Goal: Task Accomplishment & Management: Manage account settings

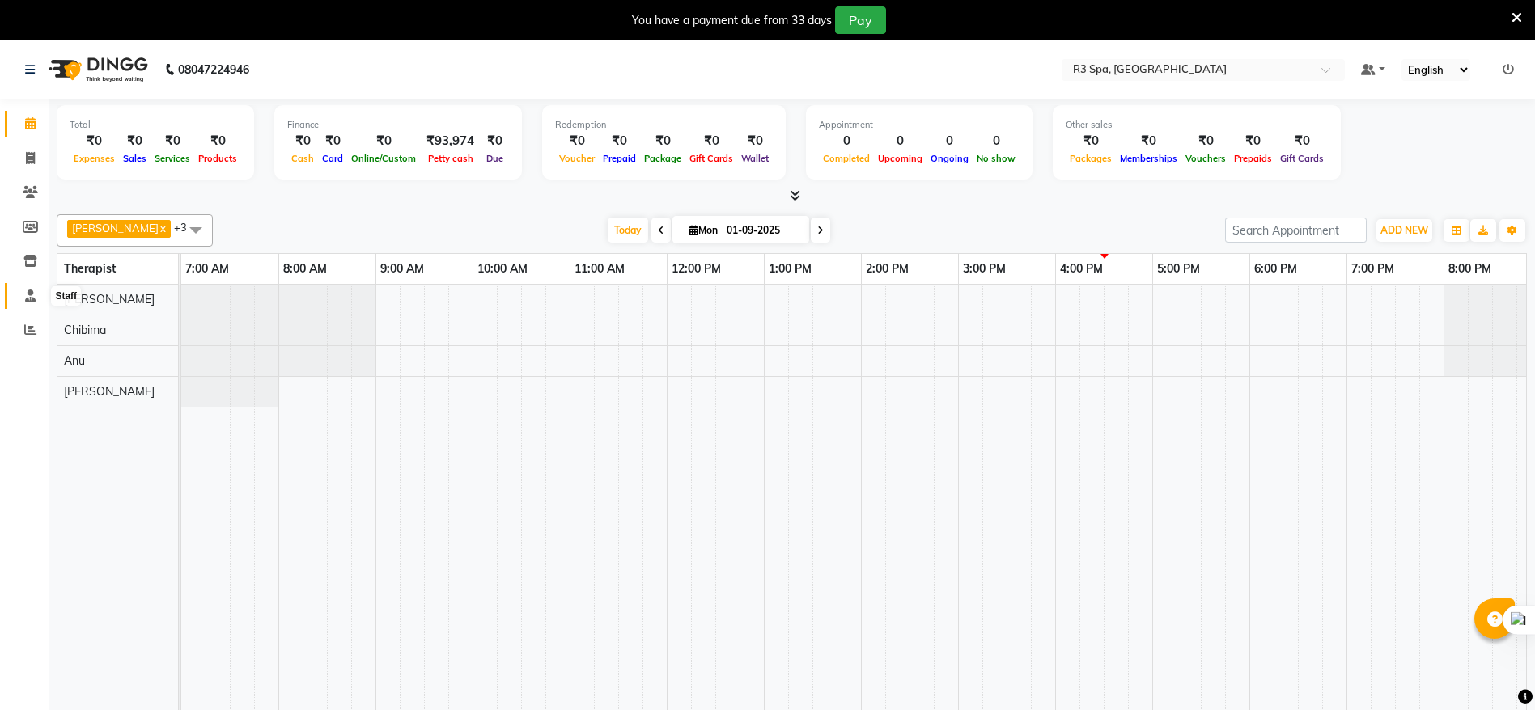
click at [16, 298] on span at bounding box center [30, 296] width 28 height 19
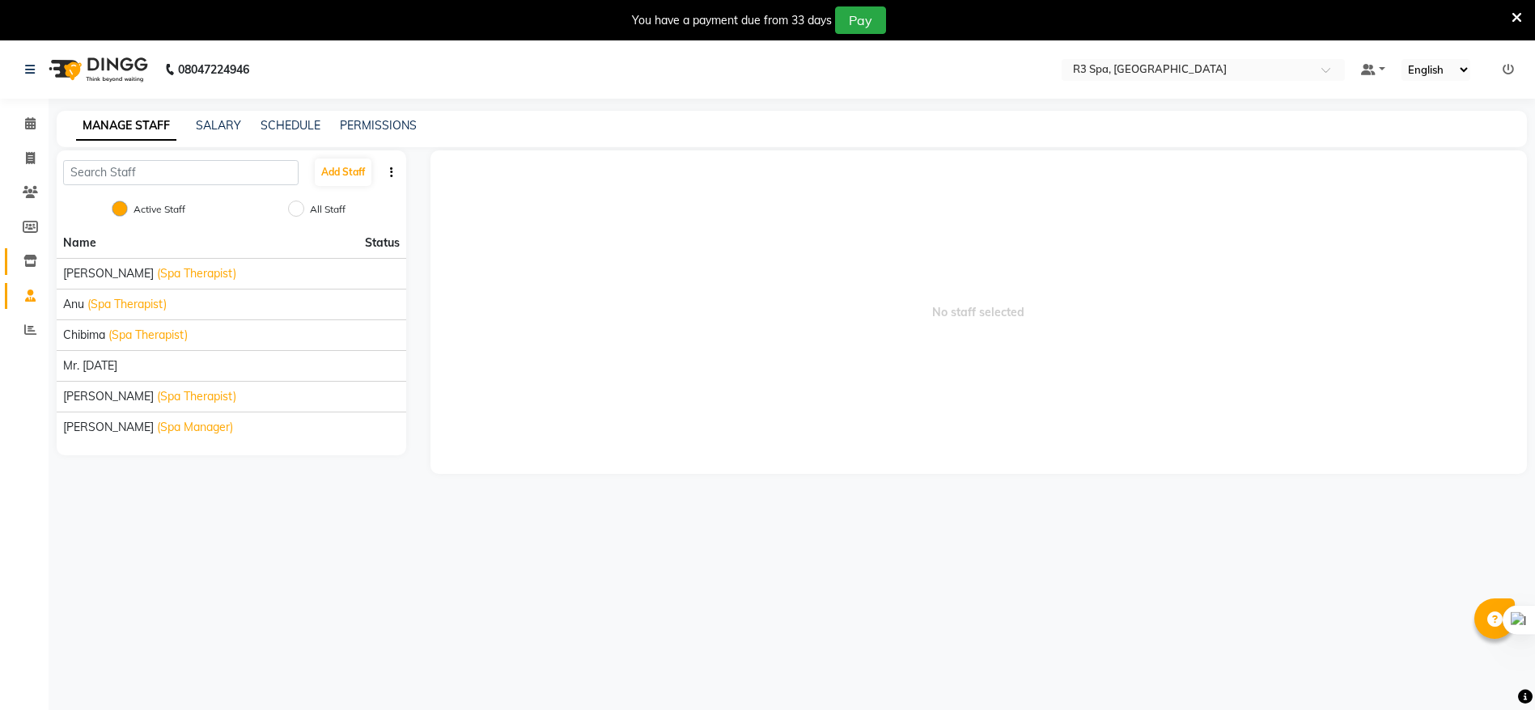
click at [29, 259] on icon at bounding box center [30, 261] width 14 height 12
select select
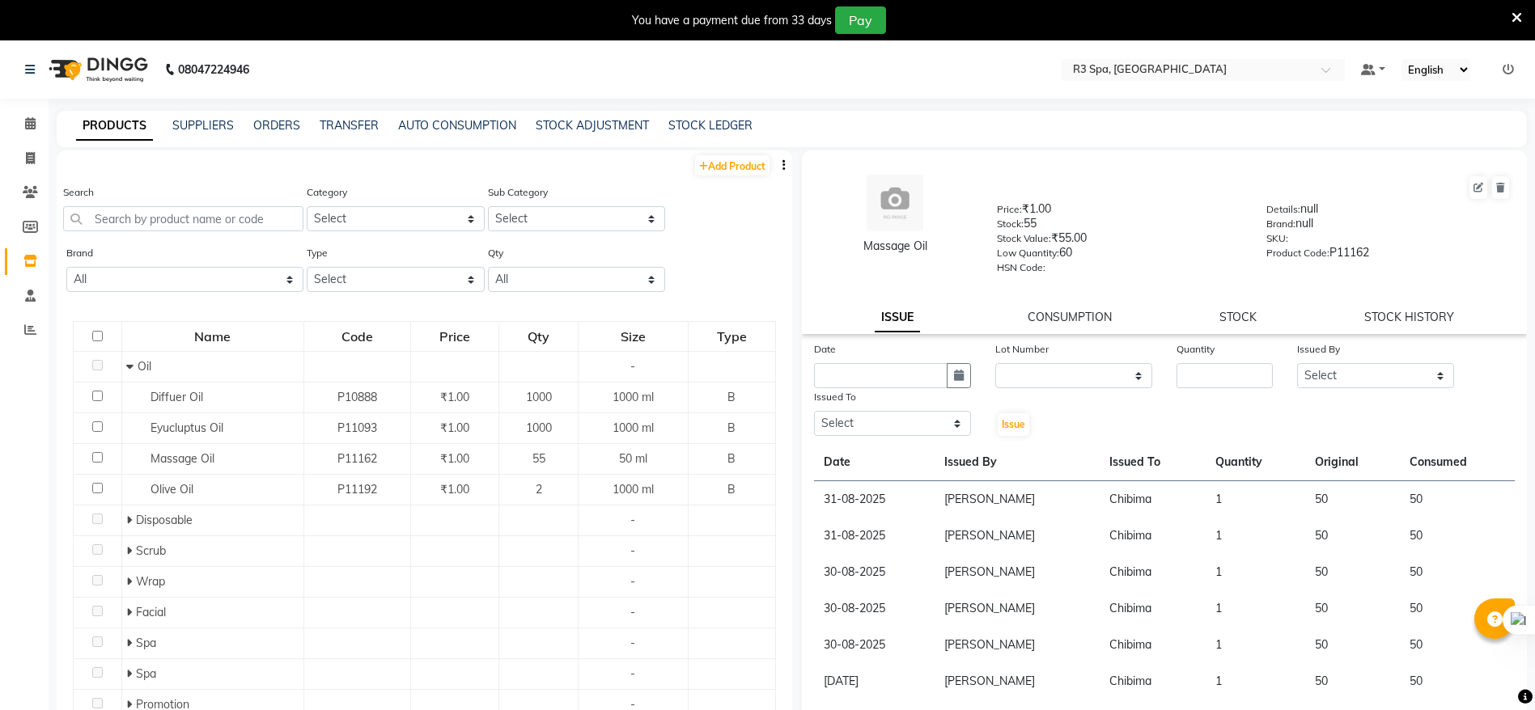
click at [1206, 507] on td "1" at bounding box center [1256, 499] width 100 height 37
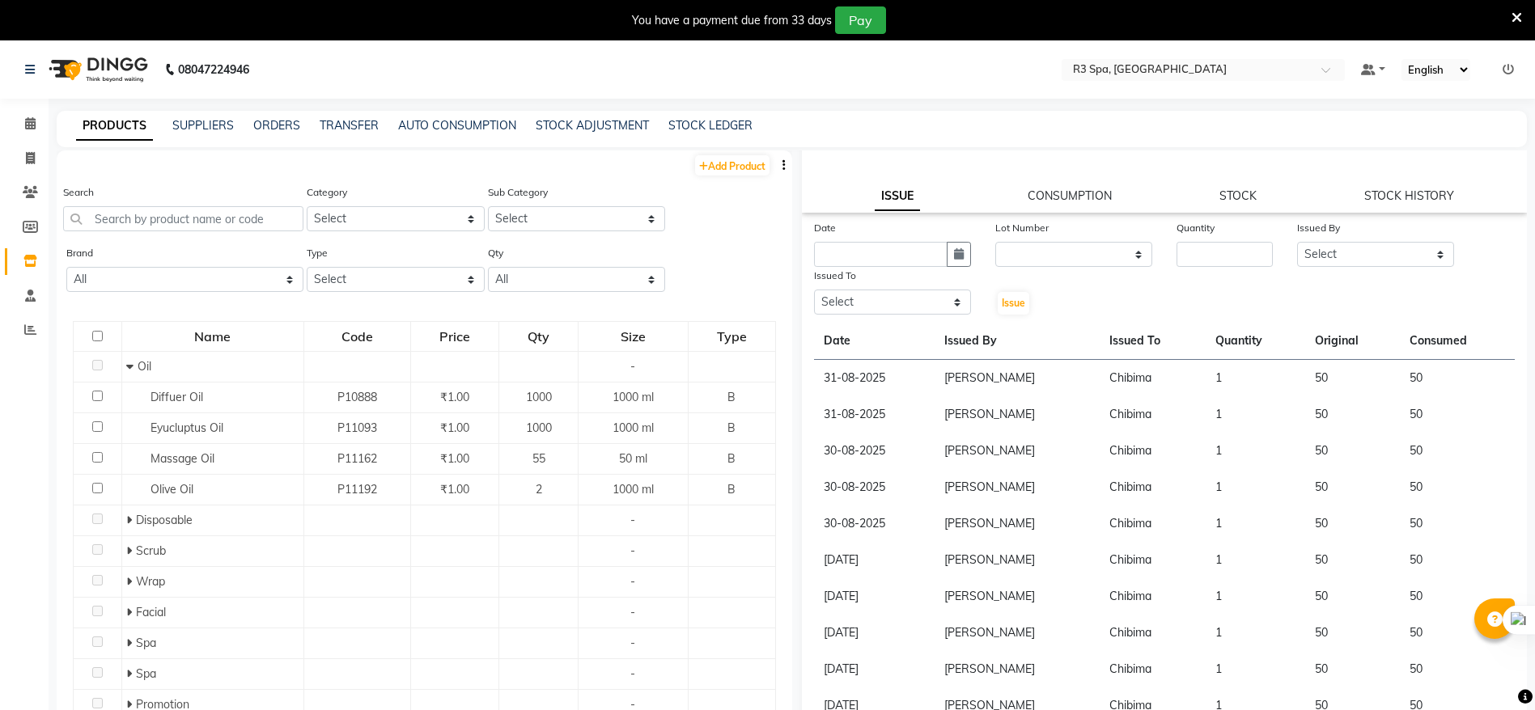
click at [1100, 374] on td "Chibima" at bounding box center [1152, 378] width 105 height 37
click at [1130, 385] on td "Chibima" at bounding box center [1152, 378] width 105 height 37
click at [1070, 189] on link "CONSUMPTION" at bounding box center [1070, 196] width 84 height 15
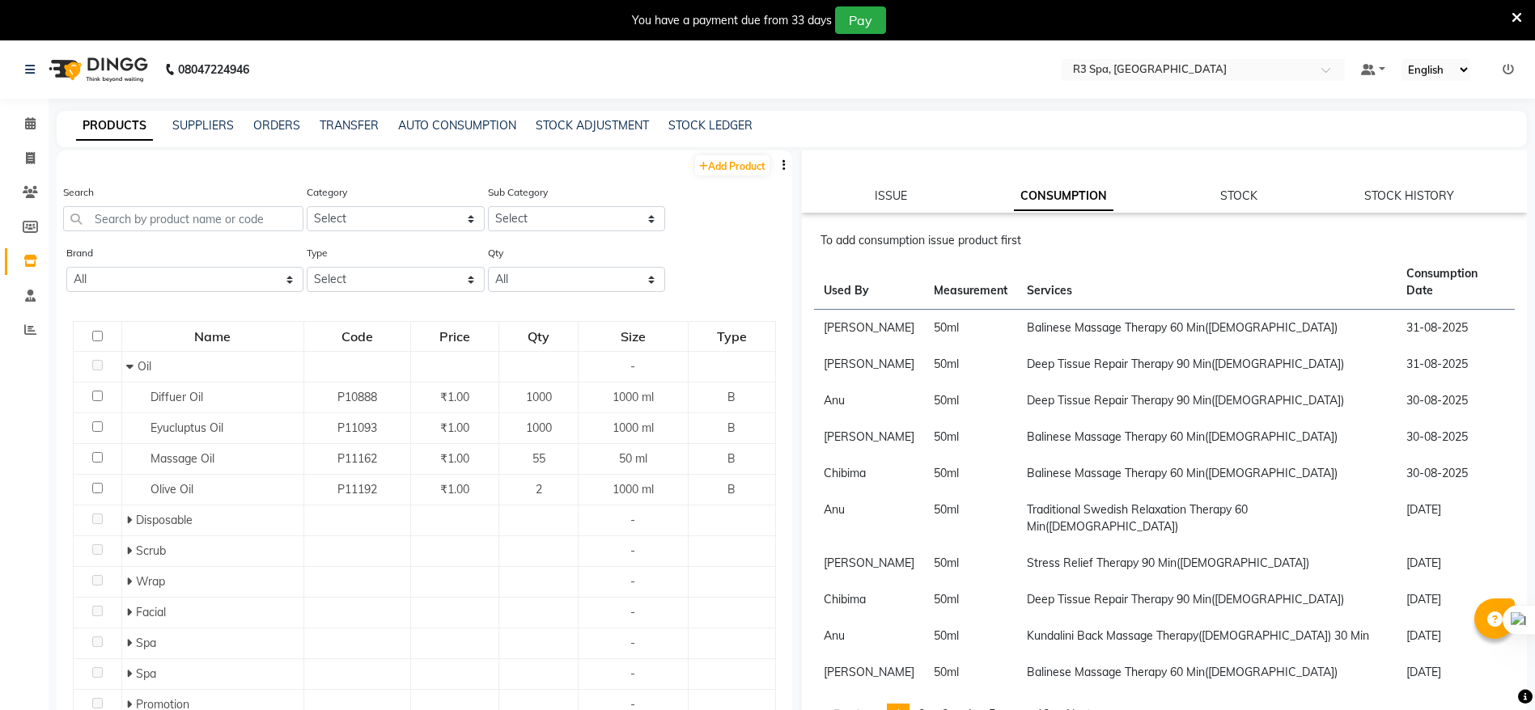
scroll to position [89, 0]
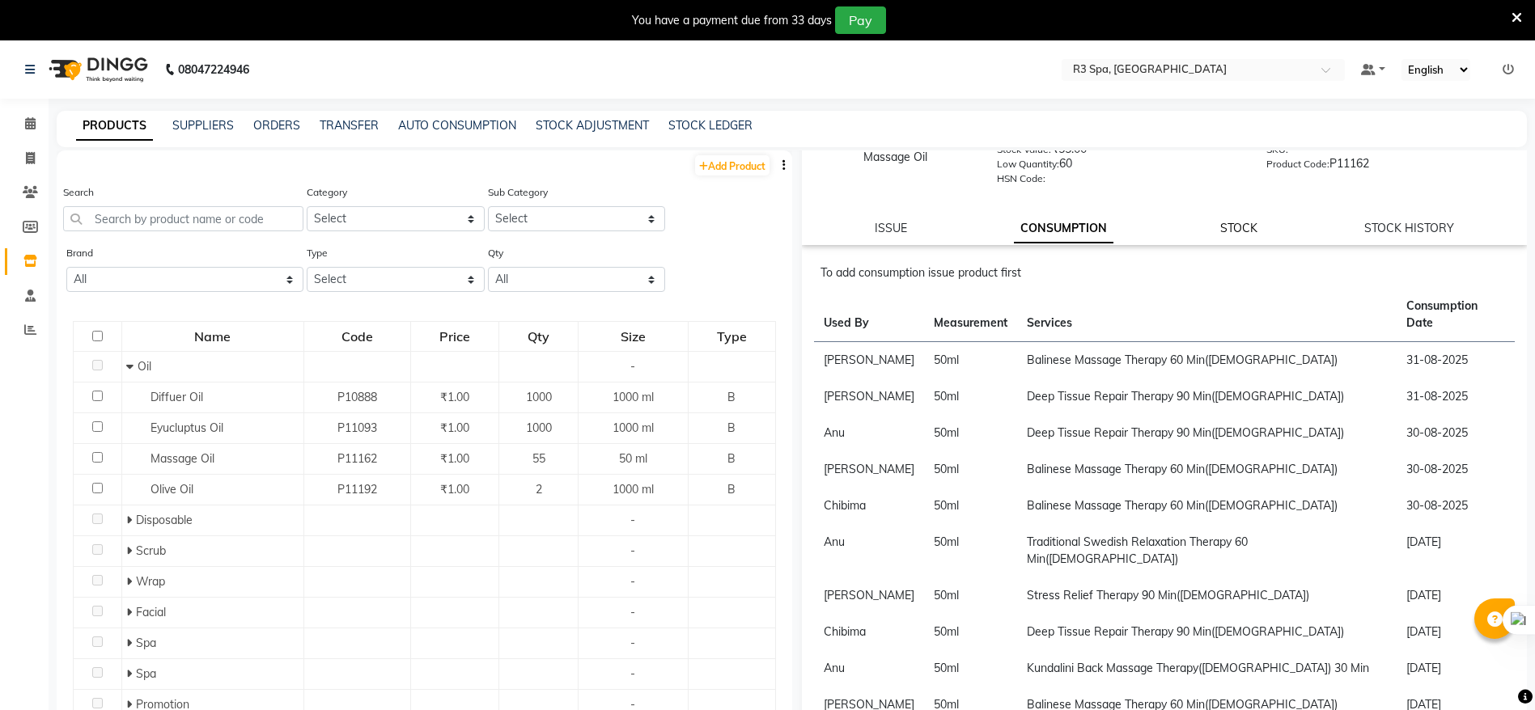
click at [1220, 227] on link "STOCK" at bounding box center [1238, 228] width 37 height 15
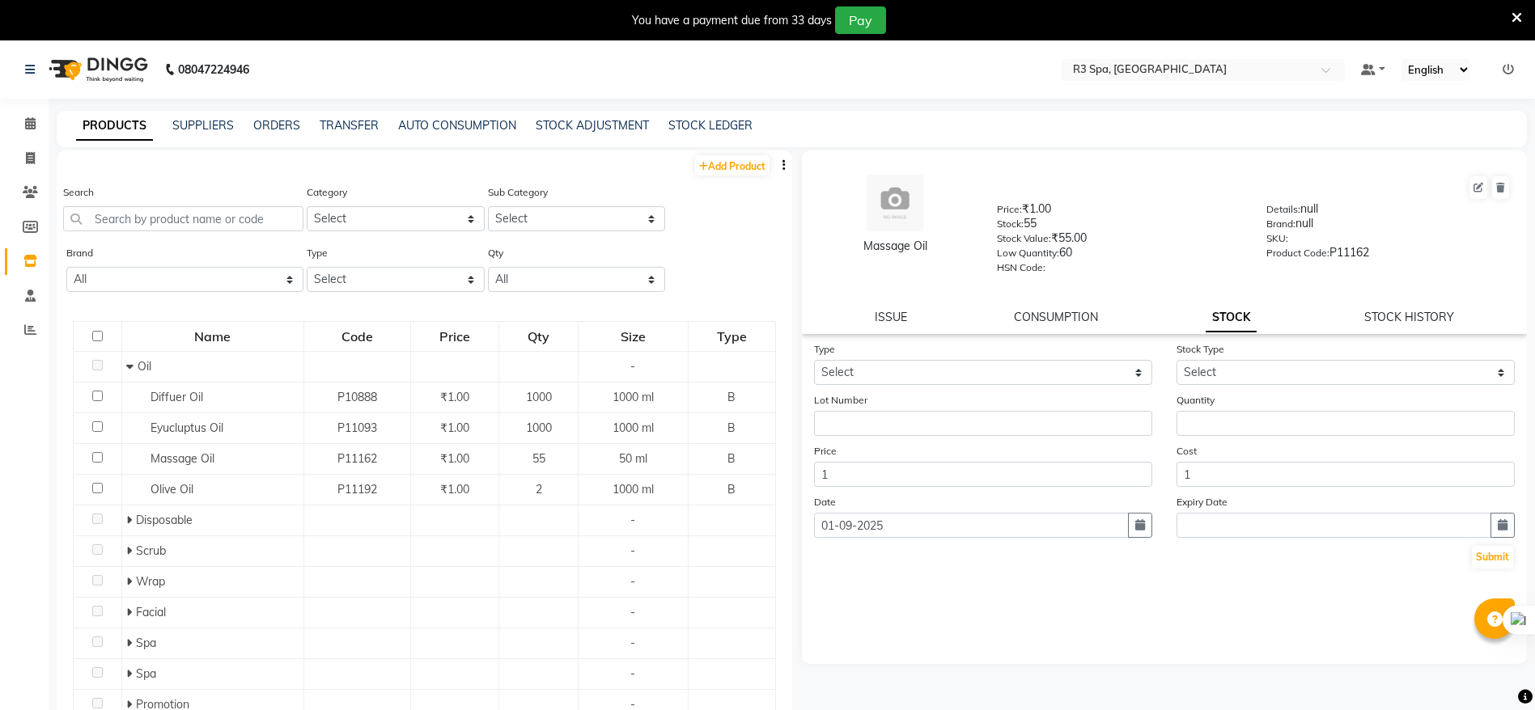
click at [1079, 324] on link "CONSUMPTION" at bounding box center [1056, 317] width 84 height 15
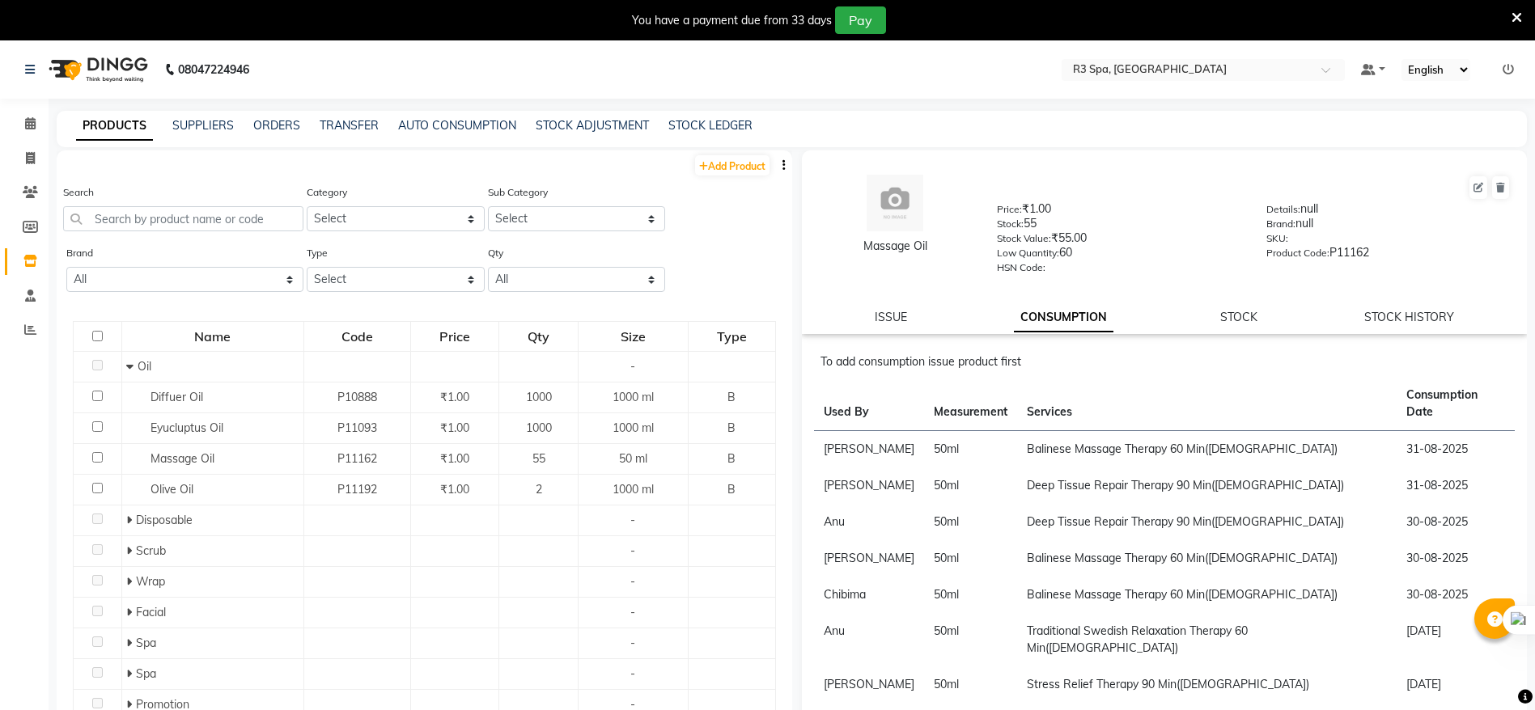
click at [1087, 438] on td "Balinese Massage Therapy 60 Min([DEMOGRAPHIC_DATA])" at bounding box center [1206, 449] width 379 height 37
click at [904, 320] on link "ISSUE" at bounding box center [891, 317] width 32 height 15
select select
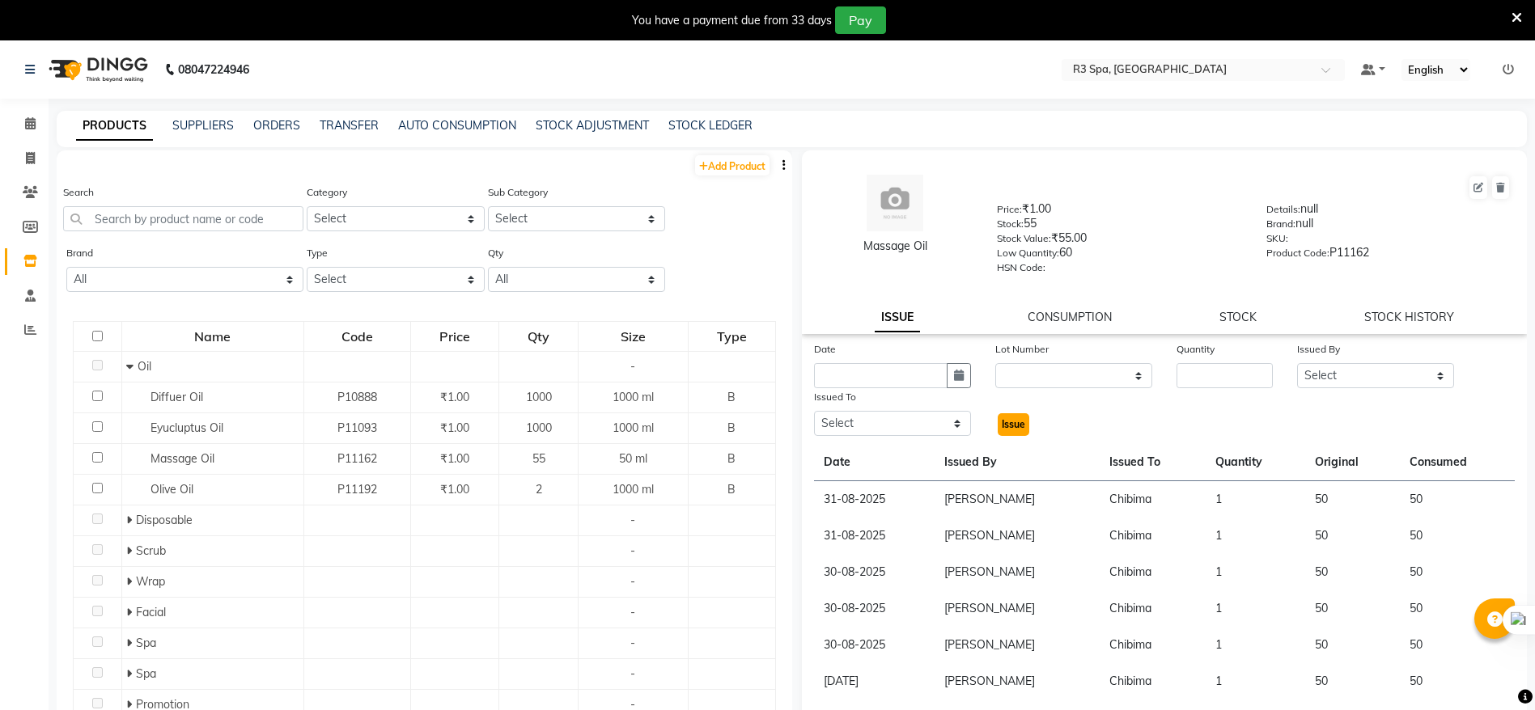
click at [1019, 429] on span "Issue" at bounding box center [1013, 424] width 23 height 12
click at [1011, 422] on span "Issue" at bounding box center [1013, 424] width 23 height 12
click at [914, 422] on select "Select Anila Anu Chibima [PERSON_NAME][DATE]" at bounding box center [892, 423] width 157 height 25
click at [814, 411] on select "Select Anila Anu Chibima [PERSON_NAME][DATE]" at bounding box center [892, 423] width 157 height 25
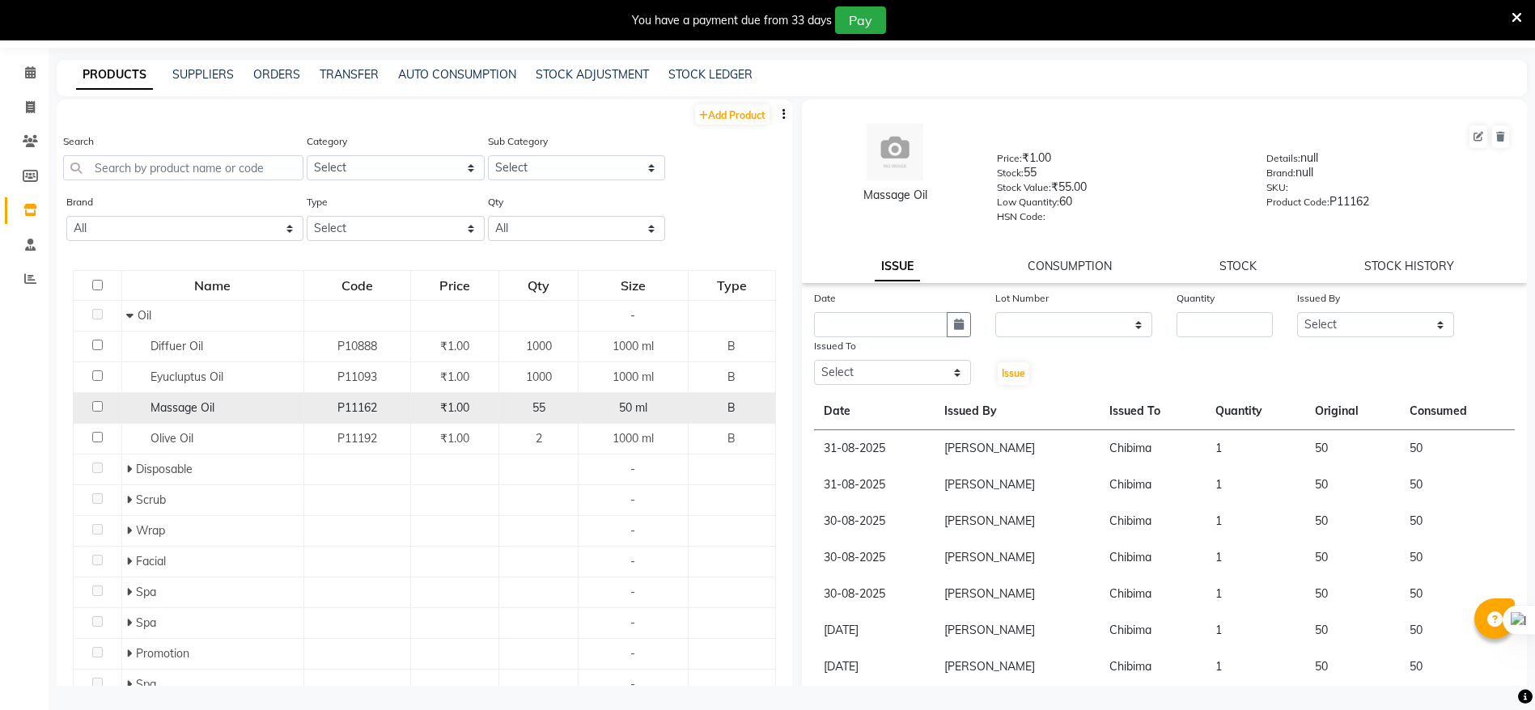
click at [101, 405] on input "checkbox" at bounding box center [97, 406] width 11 height 11
checkbox input "true"
select select
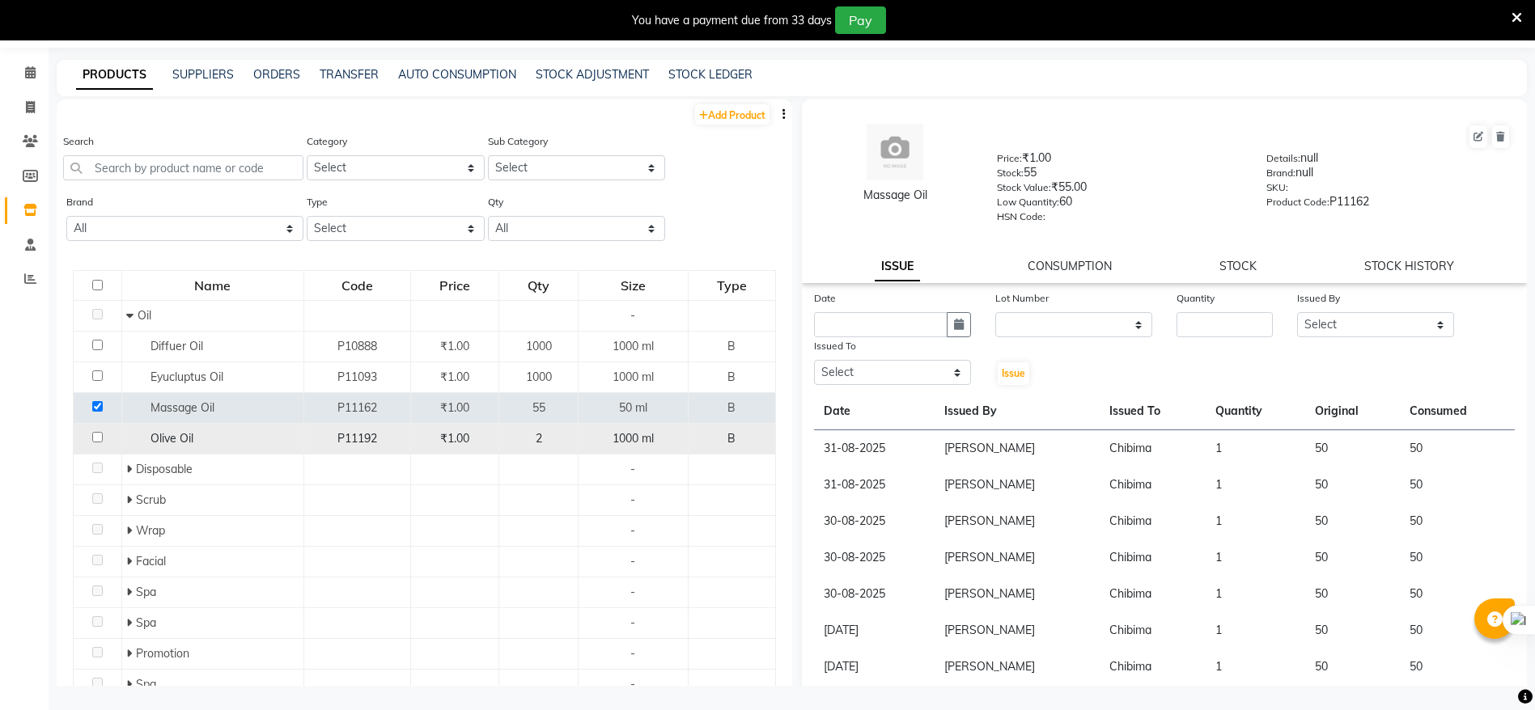
click at [92, 433] on input "checkbox" at bounding box center [97, 437] width 11 height 11
checkbox input "true"
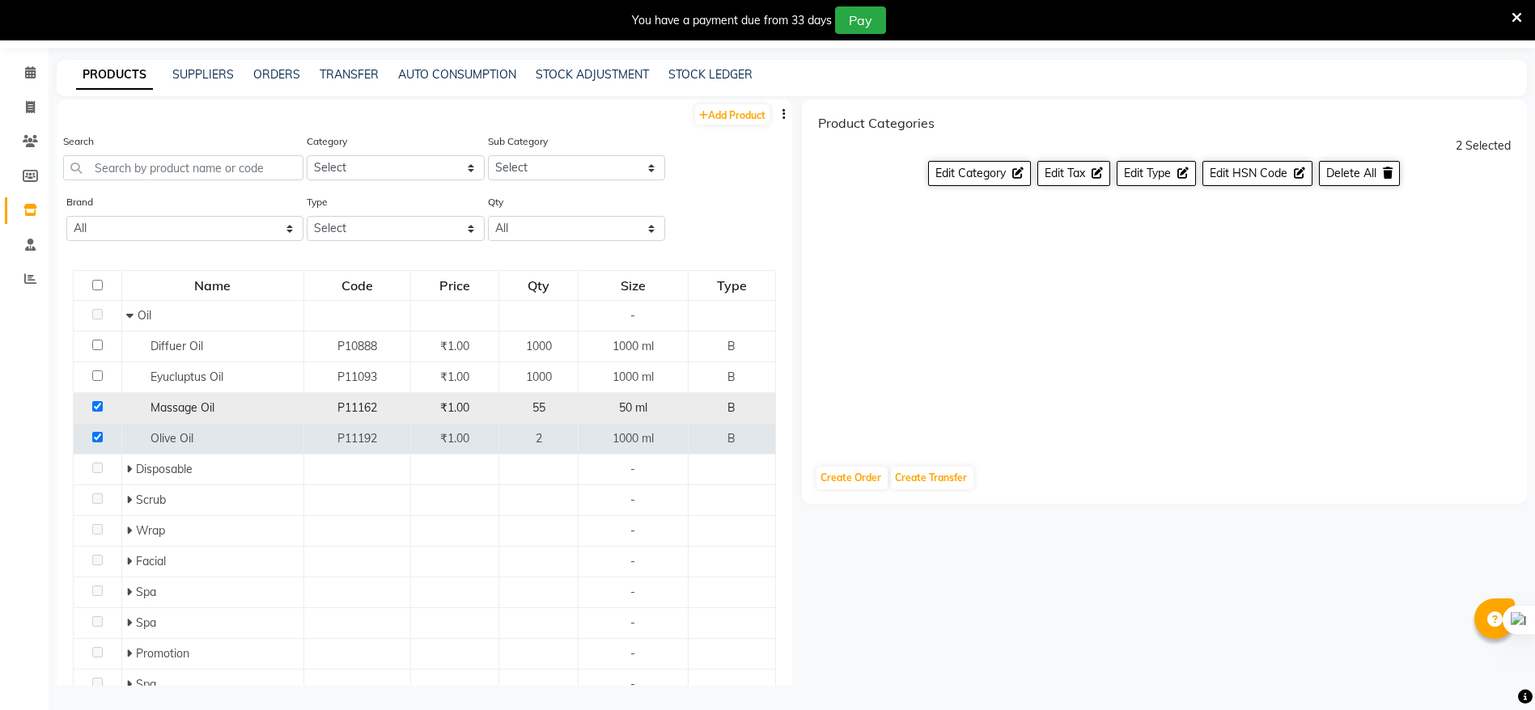
click at [95, 407] on input "checkbox" at bounding box center [97, 406] width 11 height 11
checkbox input "false"
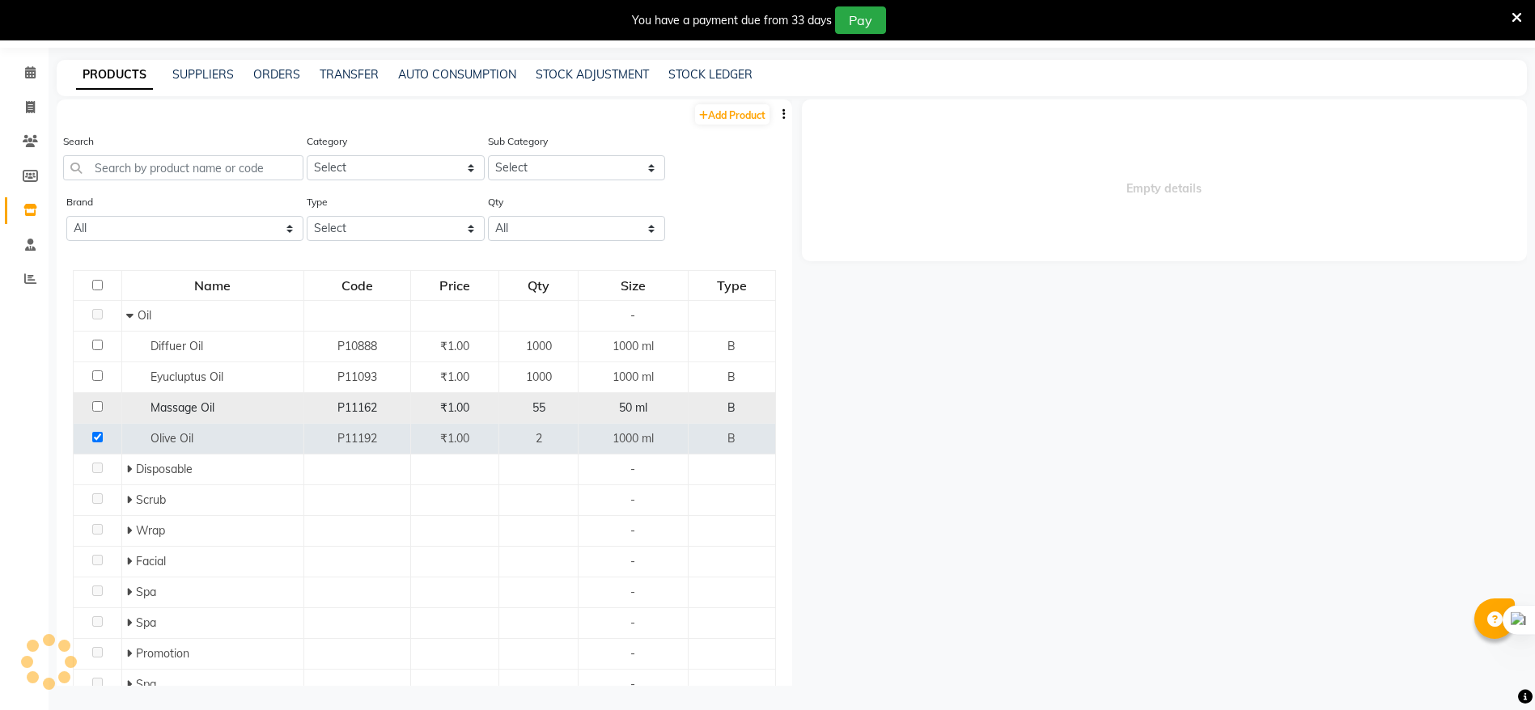
select select
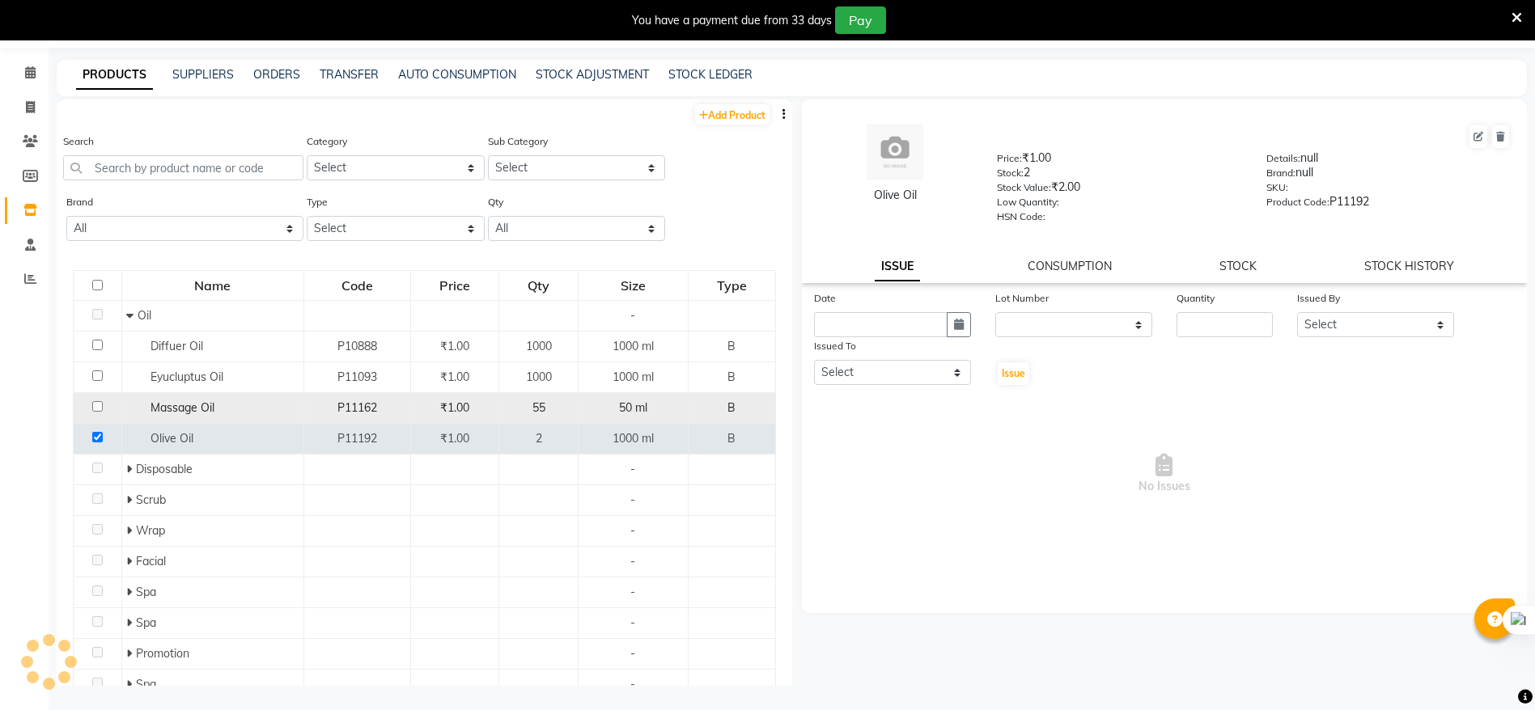
click at [94, 408] on input "checkbox" at bounding box center [97, 406] width 11 height 11
checkbox input "true"
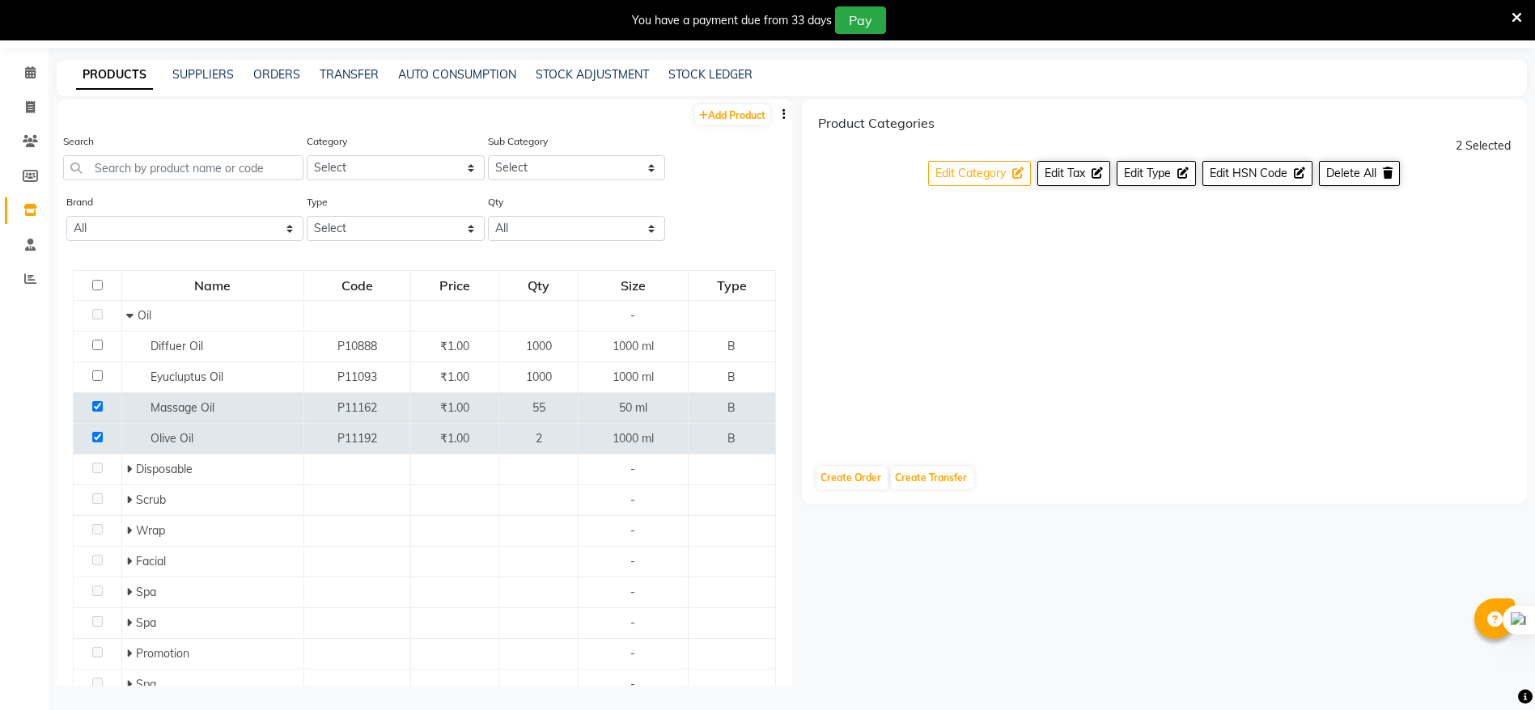
click at [1001, 169] on span "Edit Category" at bounding box center [970, 173] width 70 height 15
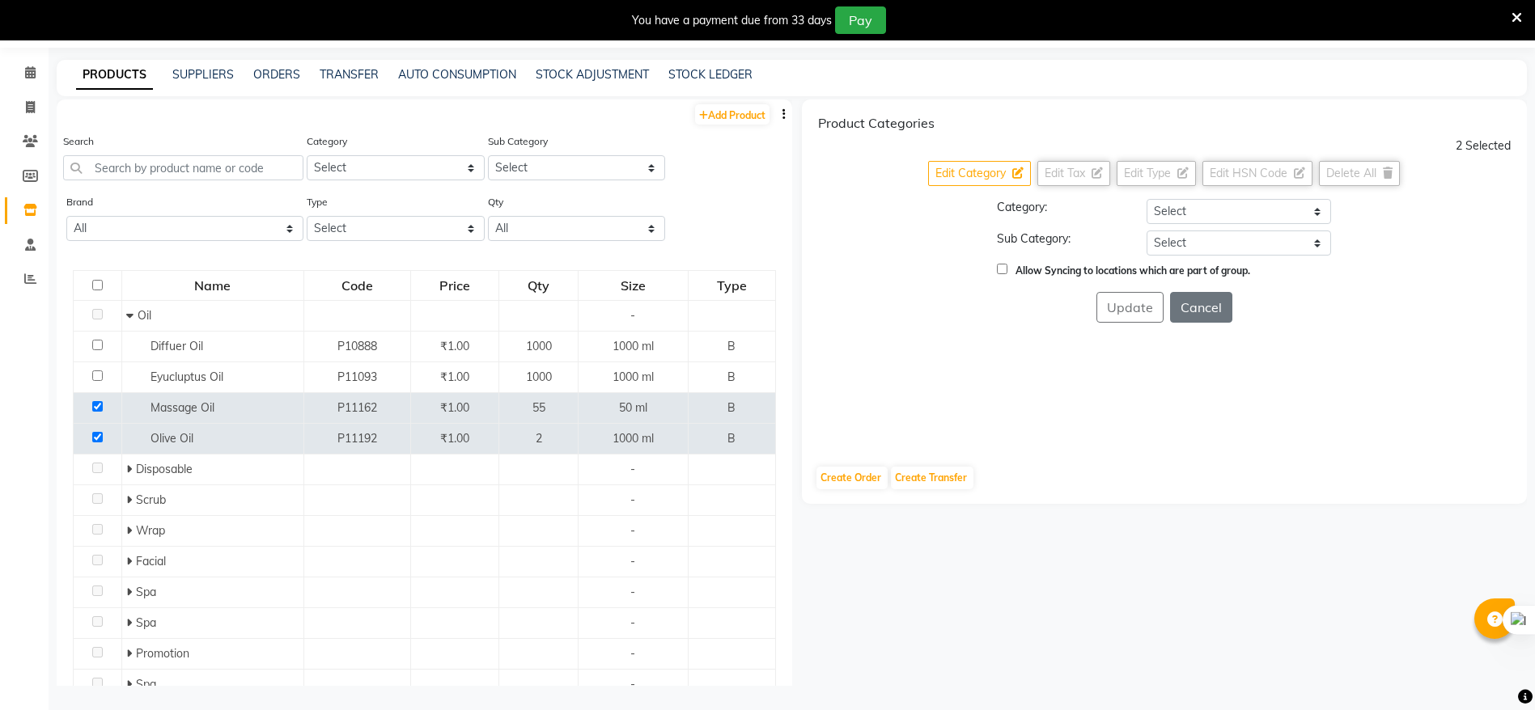
click at [1001, 170] on span "Edit Category" at bounding box center [970, 173] width 70 height 15
click at [1180, 303] on button "Cancel" at bounding box center [1201, 307] width 62 height 31
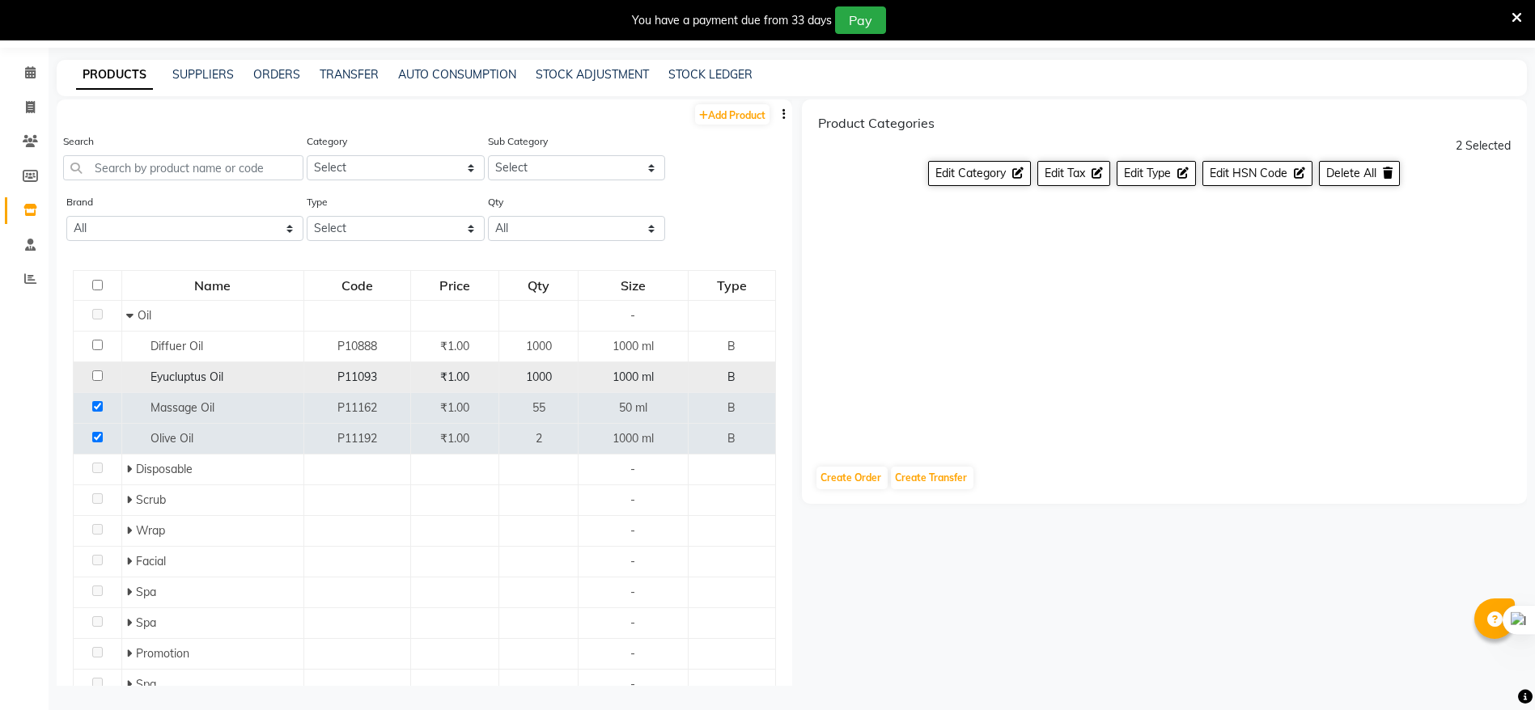
click at [99, 378] on input "checkbox" at bounding box center [97, 376] width 11 height 11
checkbox input "true"
click at [101, 406] on input "checkbox" at bounding box center [97, 406] width 11 height 11
checkbox input "false"
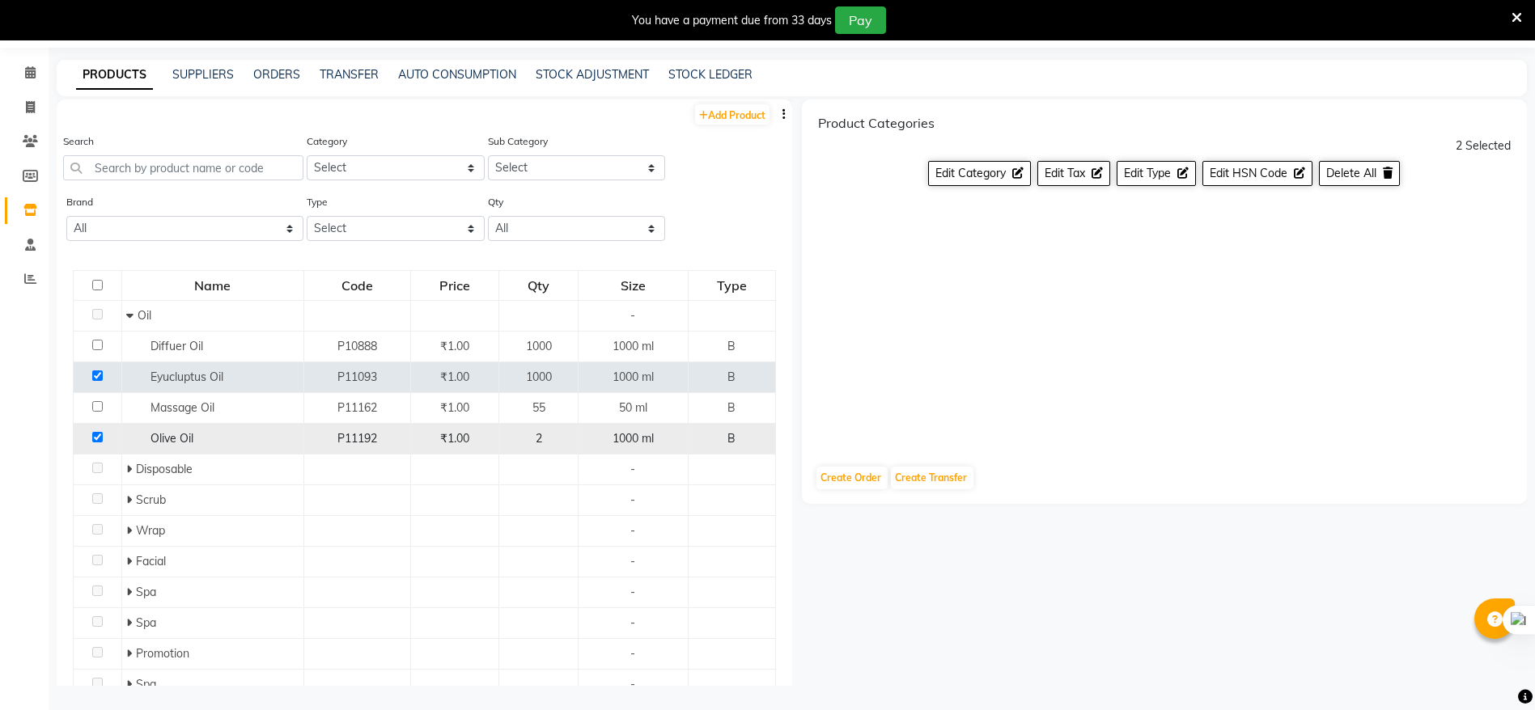
click at [99, 430] on td at bounding box center [98, 439] width 49 height 31
click at [95, 285] on input "checkbox" at bounding box center [97, 285] width 11 height 11
checkbox input "true"
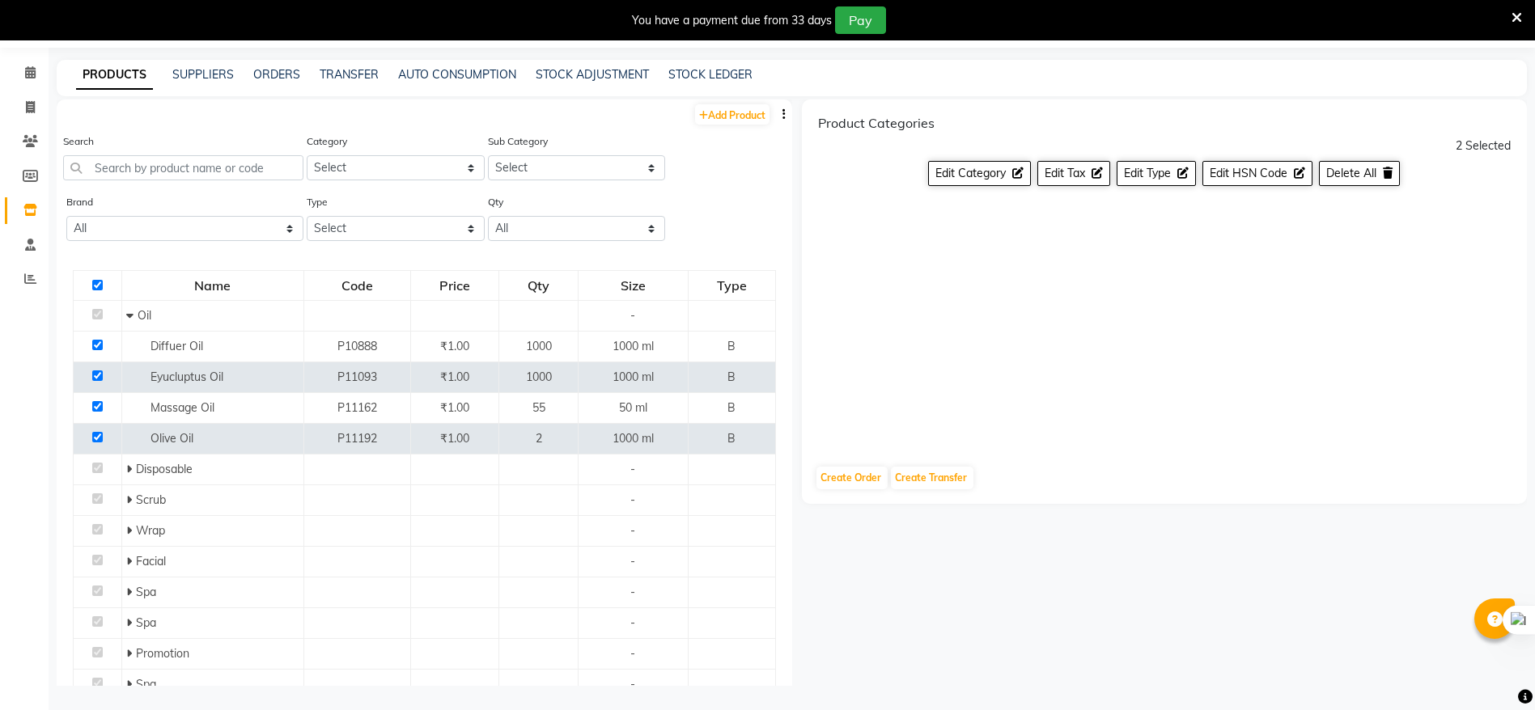
checkbox input "true"
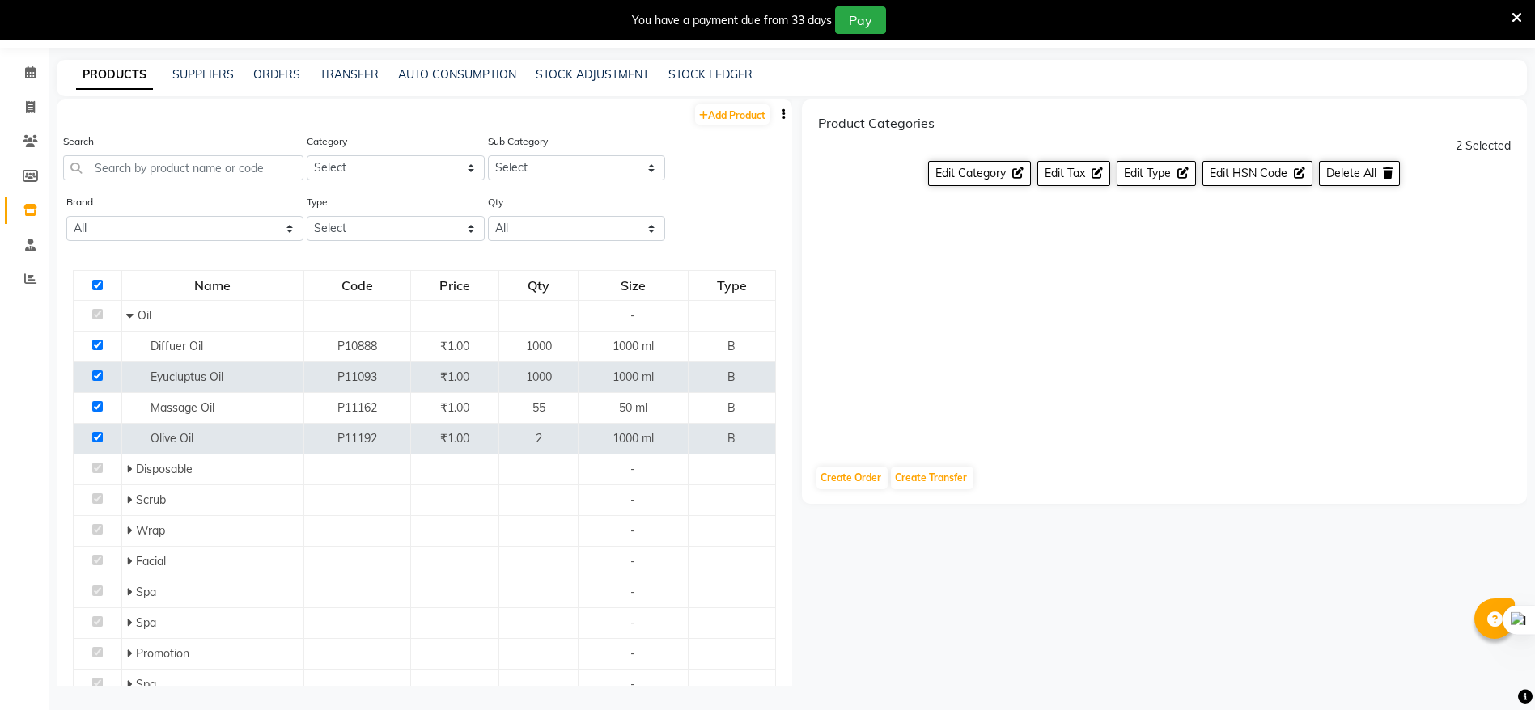
checkbox input "true"
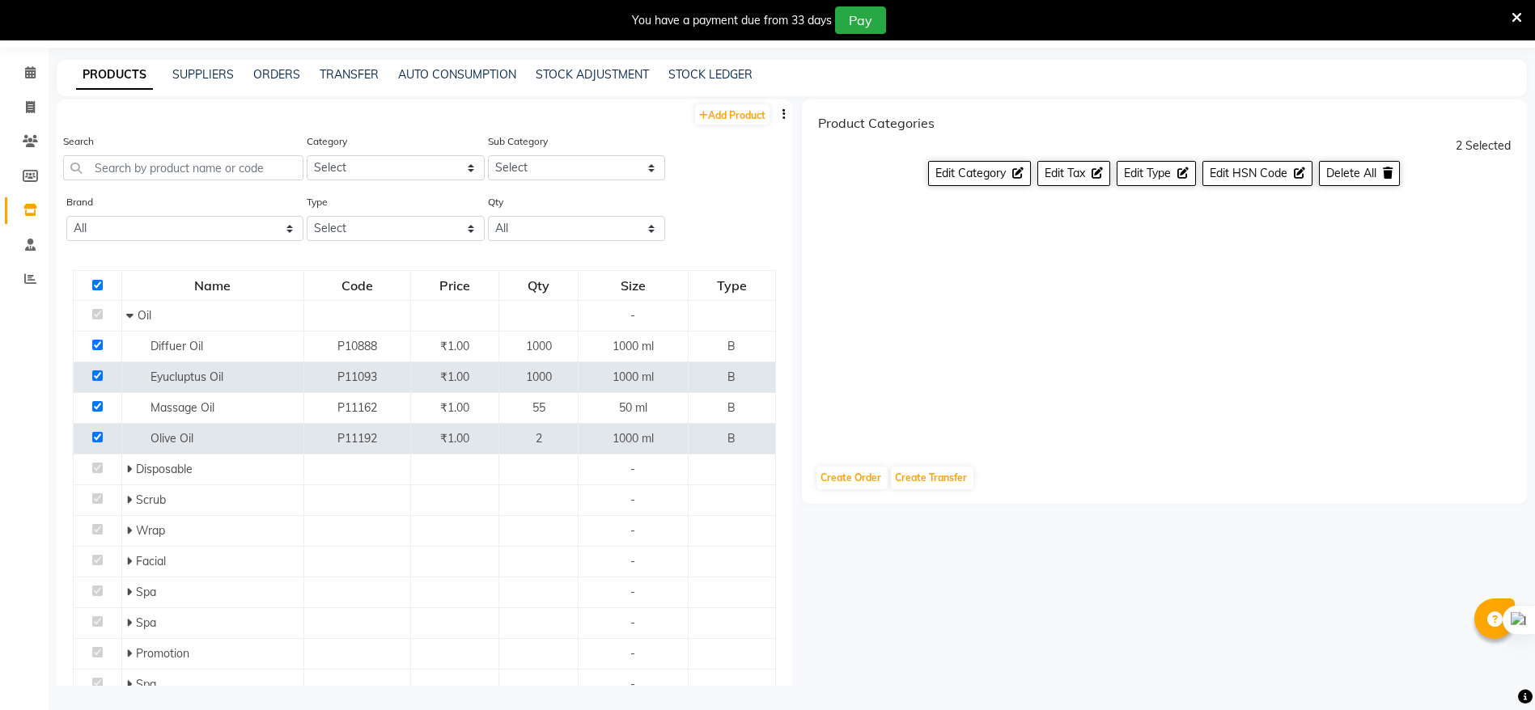
checkbox input "true"
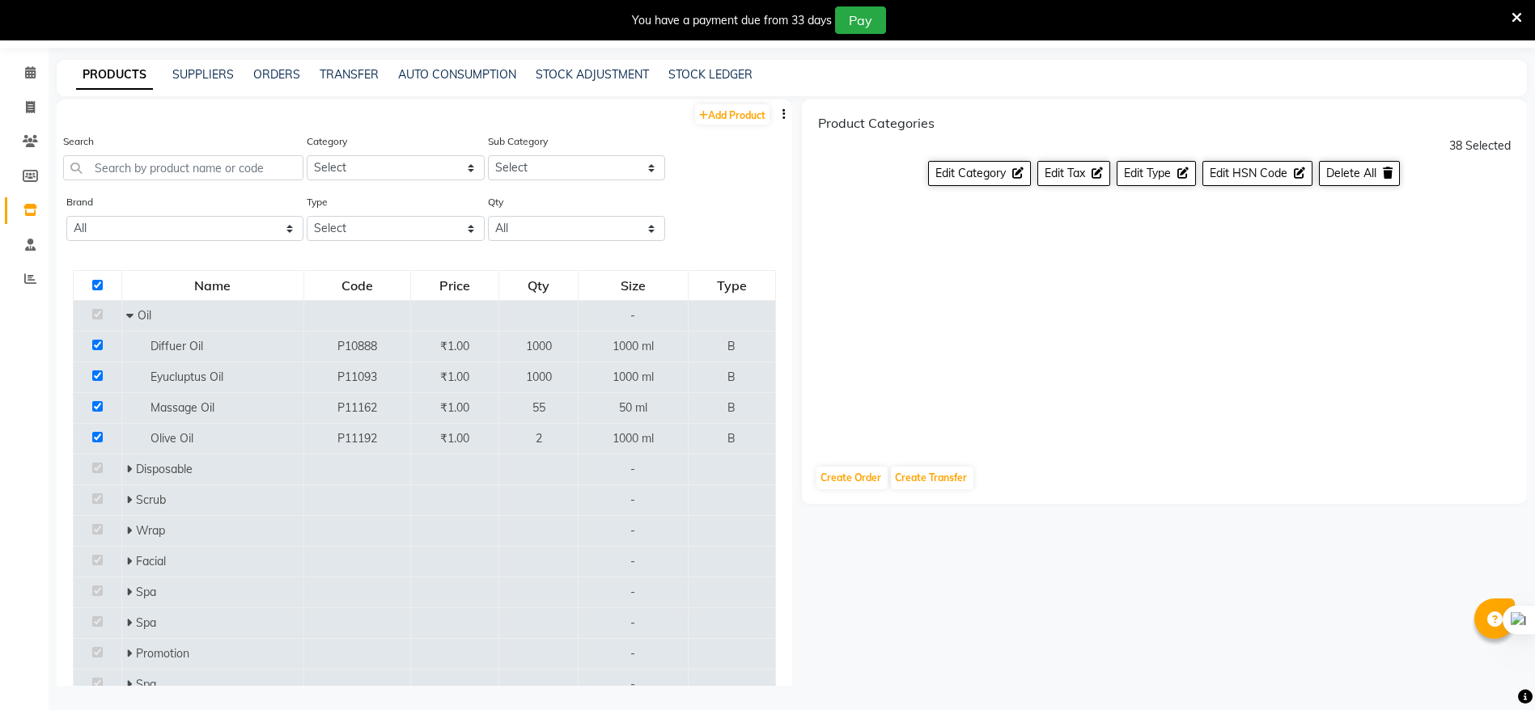
click at [95, 287] on input "checkbox" at bounding box center [97, 285] width 11 height 11
checkbox input "false"
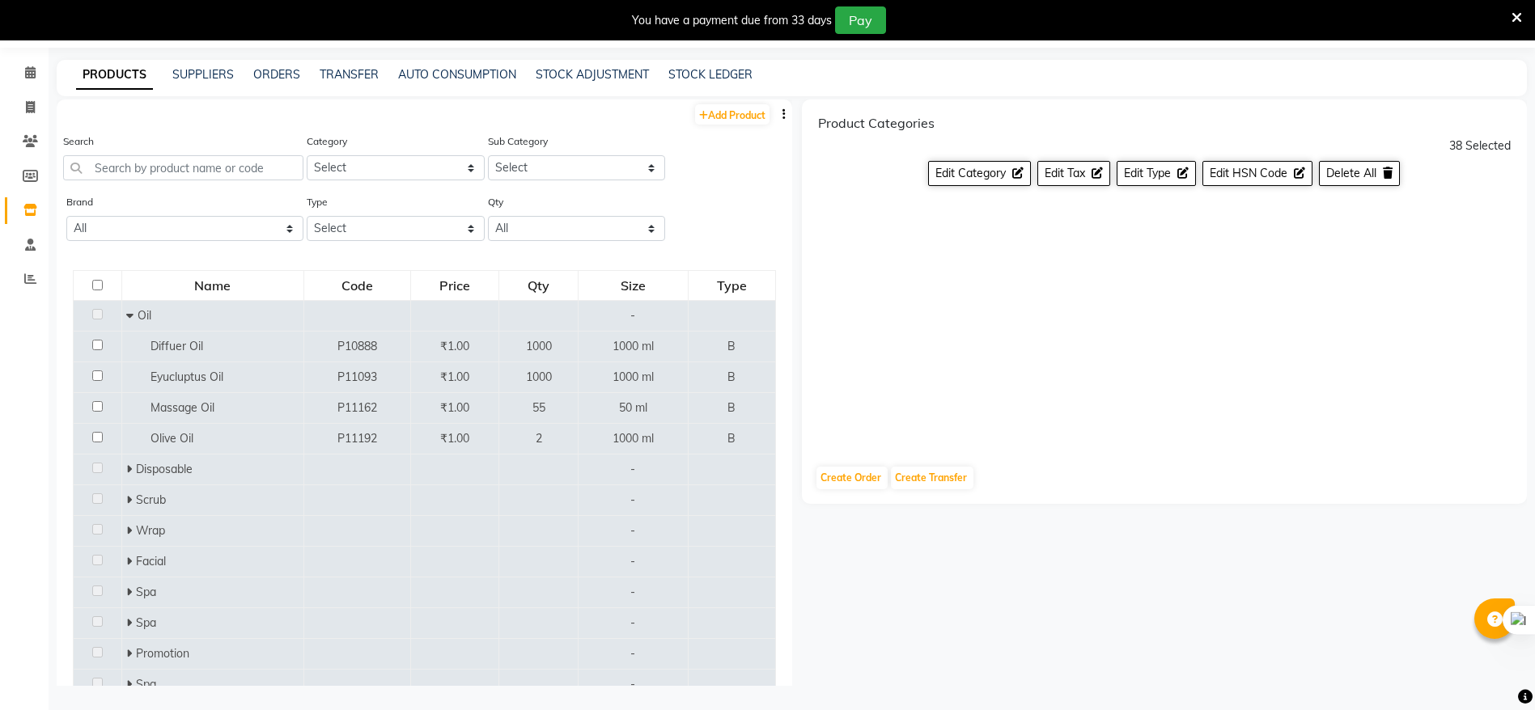
checkbox input "false"
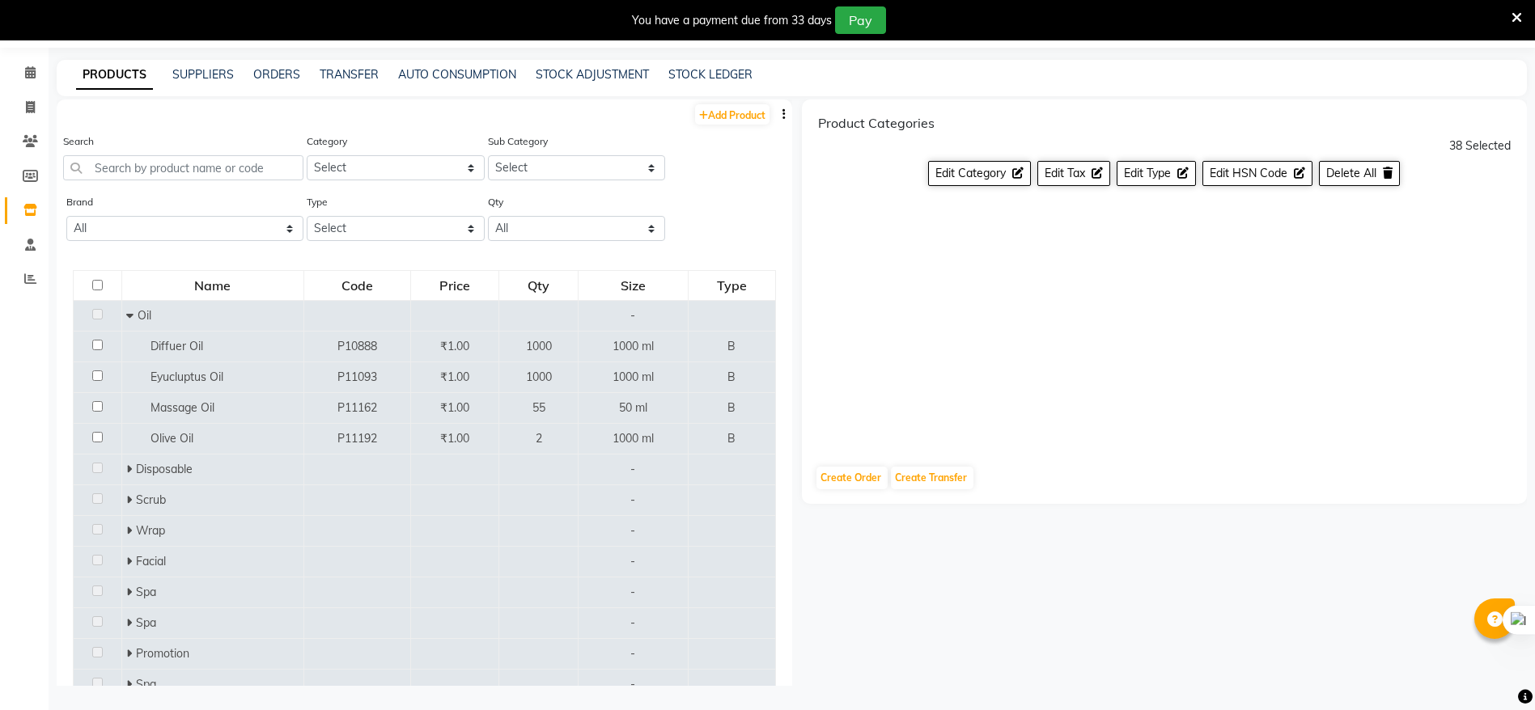
checkbox input "false"
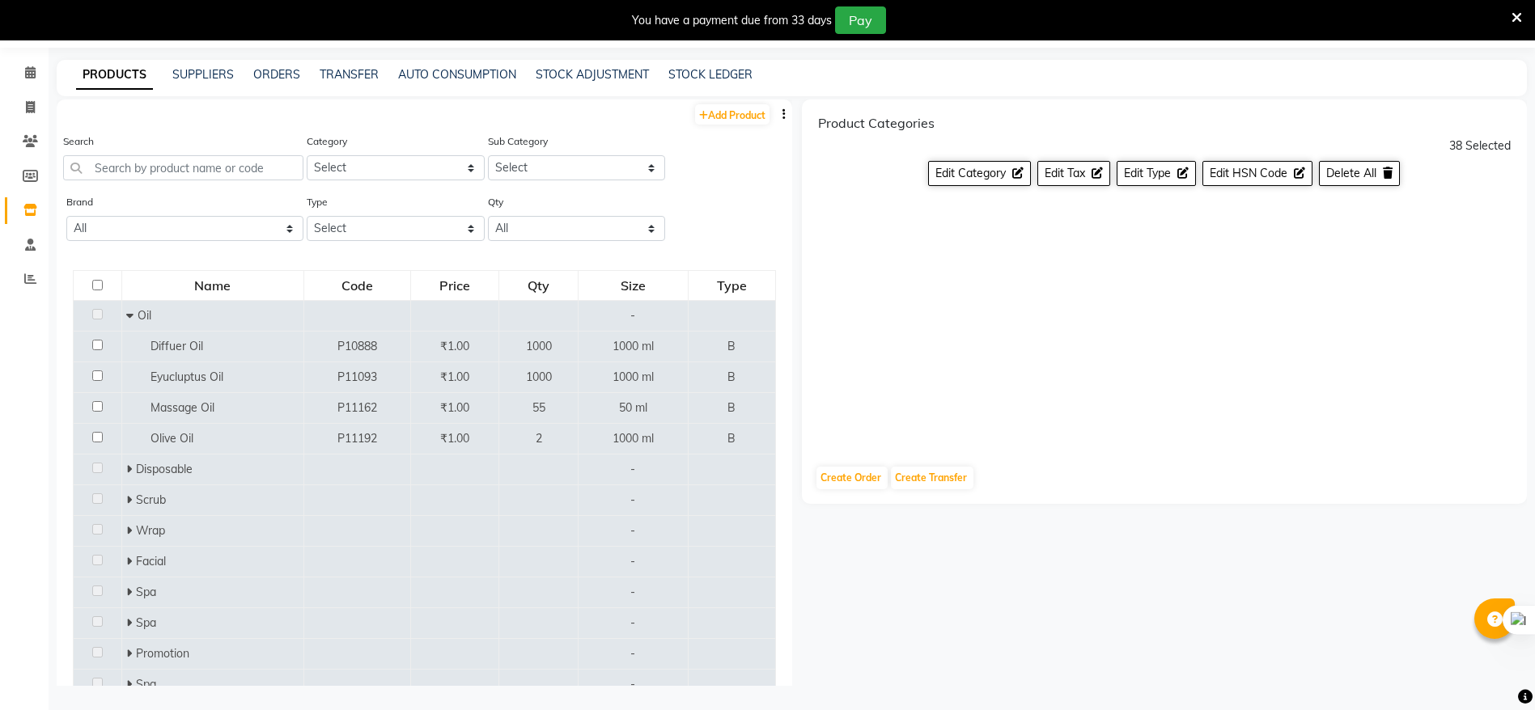
checkbox input "false"
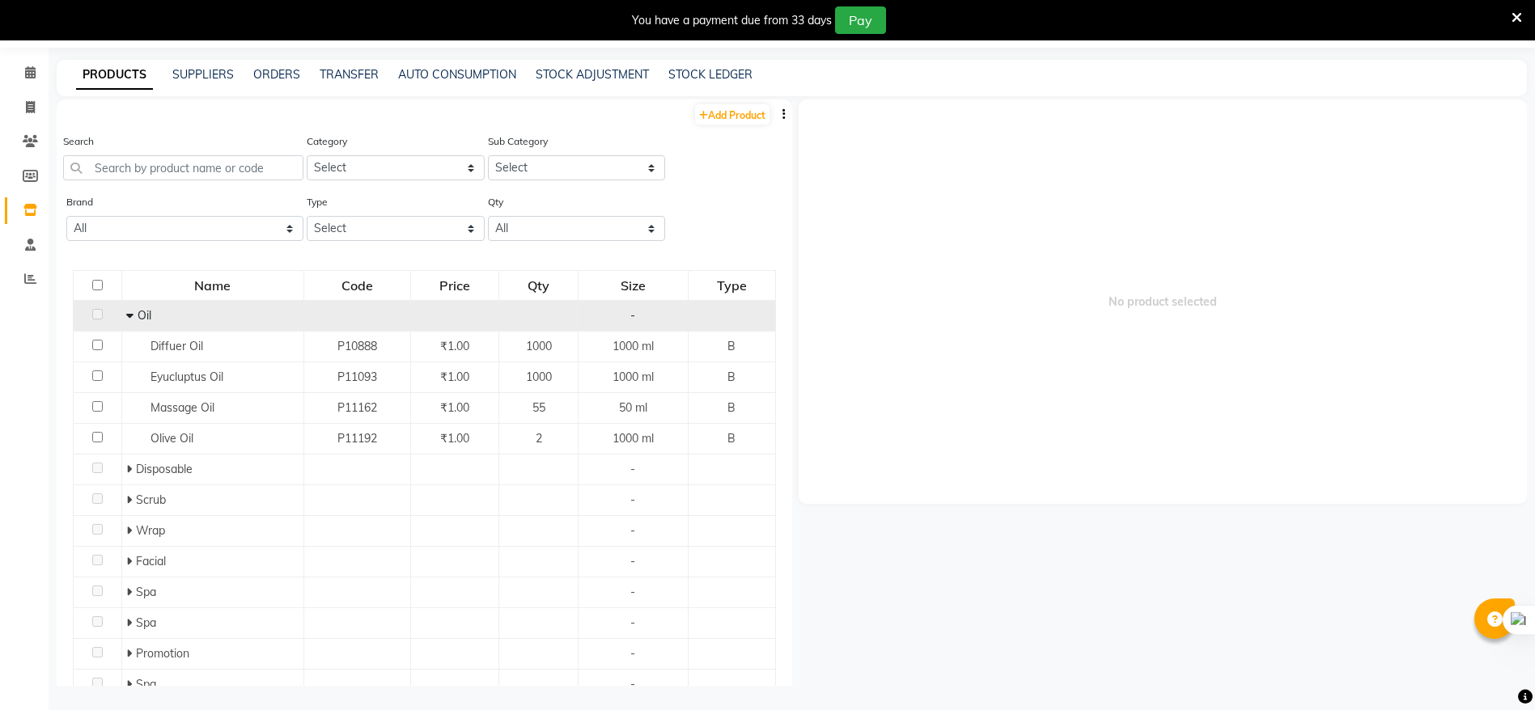
click at [127, 320] on icon at bounding box center [129, 315] width 7 height 11
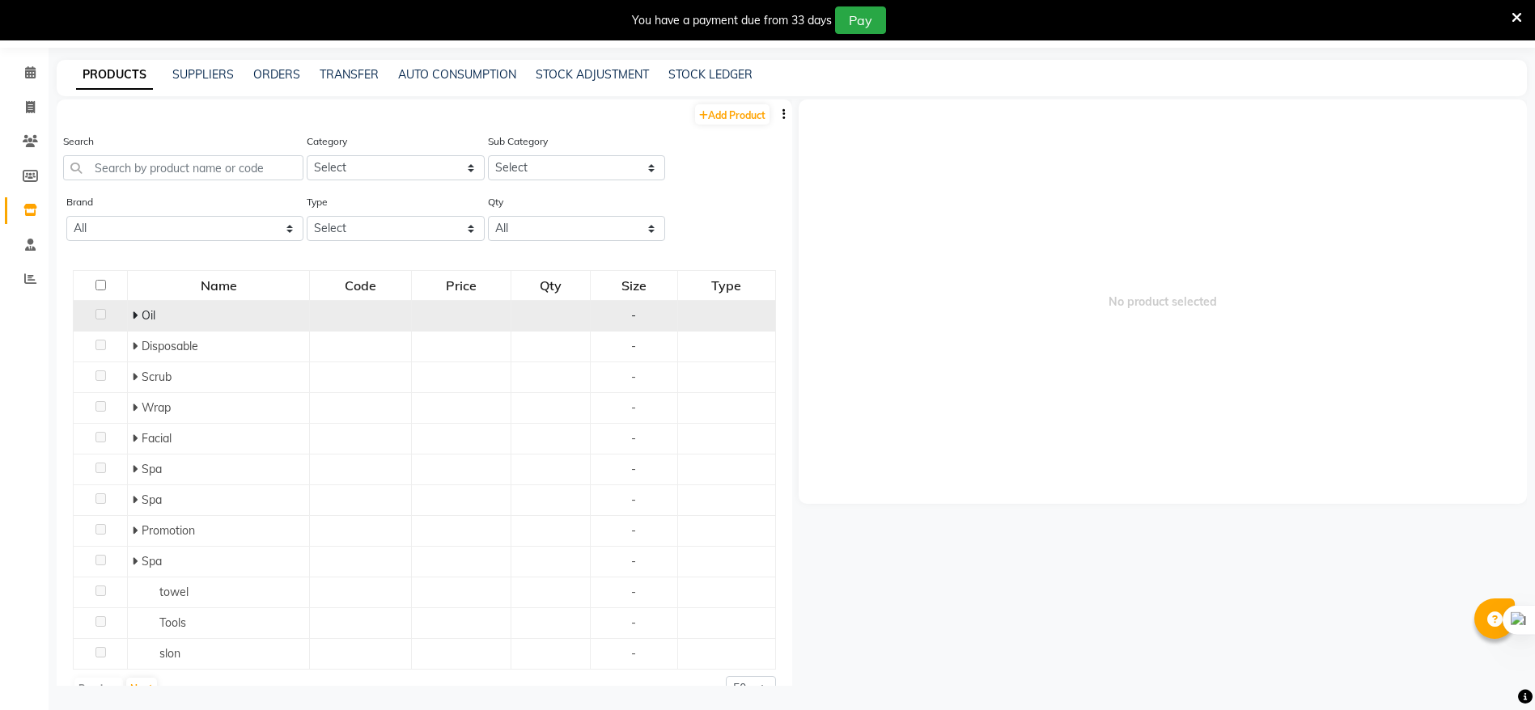
click at [128, 319] on td "Oil" at bounding box center [219, 316] width 182 height 31
click at [134, 317] on icon at bounding box center [135, 315] width 6 height 11
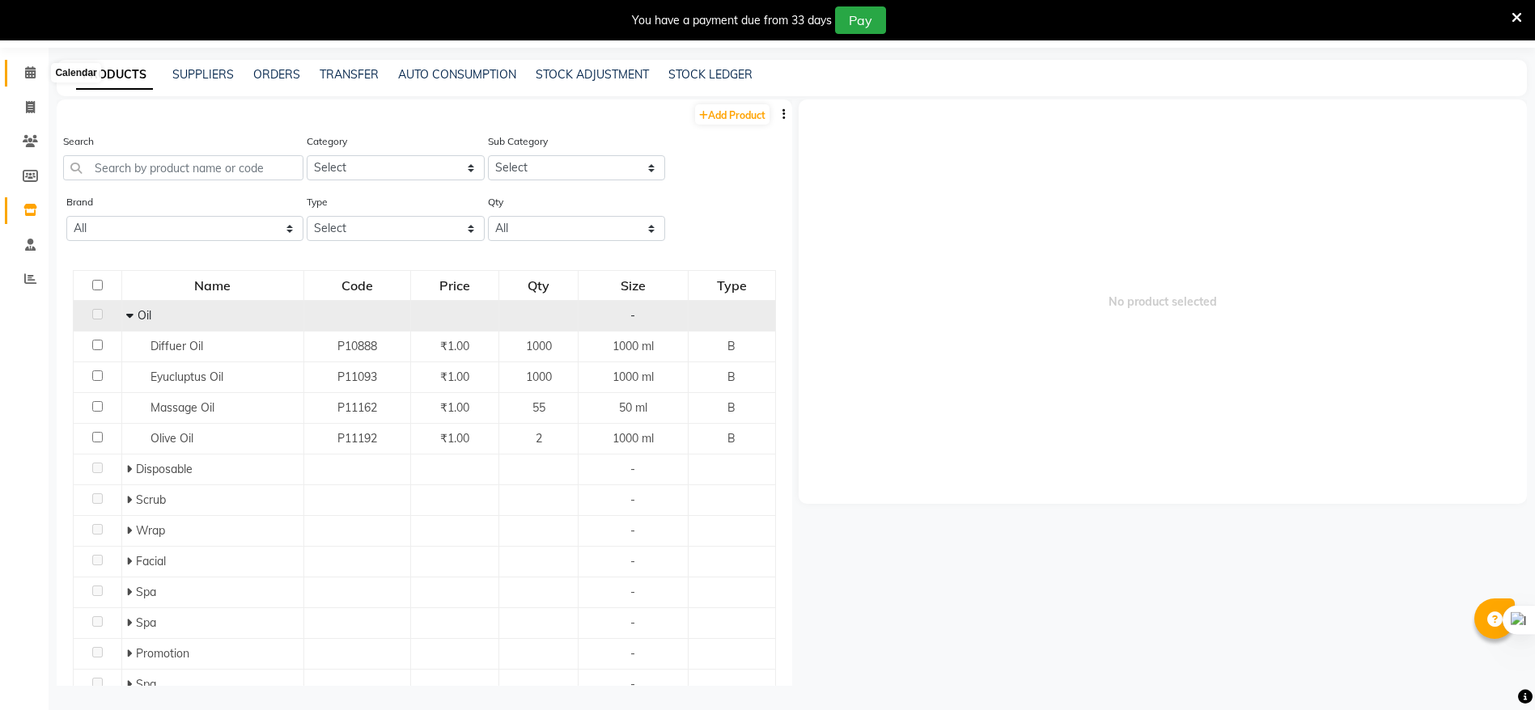
click at [40, 74] on span at bounding box center [30, 73] width 28 height 19
